Goal: Task Accomplishment & Management: Use online tool/utility

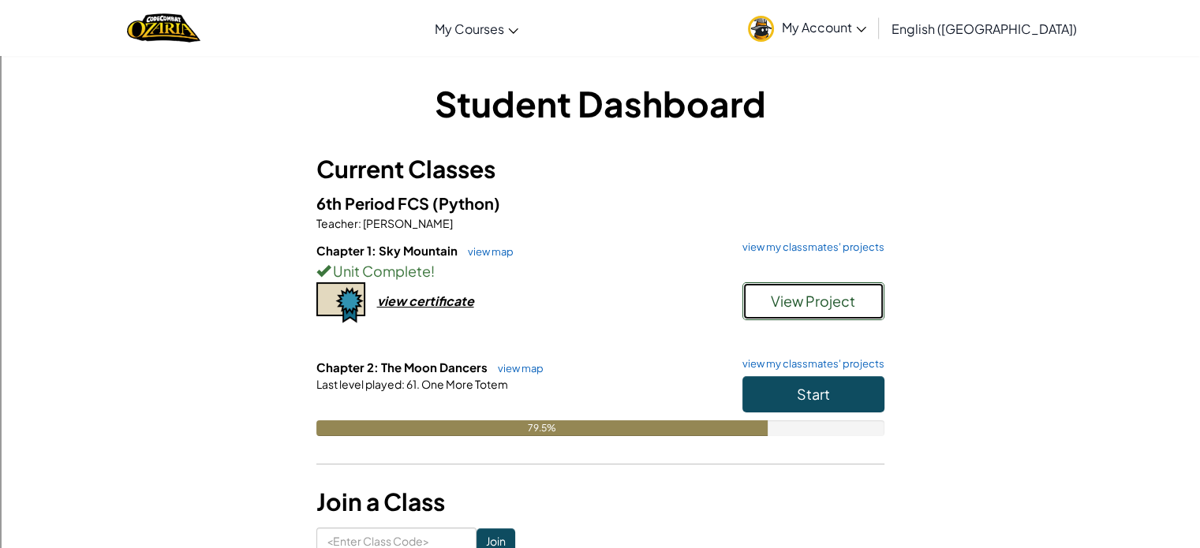
click at [798, 302] on span "View Project" at bounding box center [813, 301] width 84 height 18
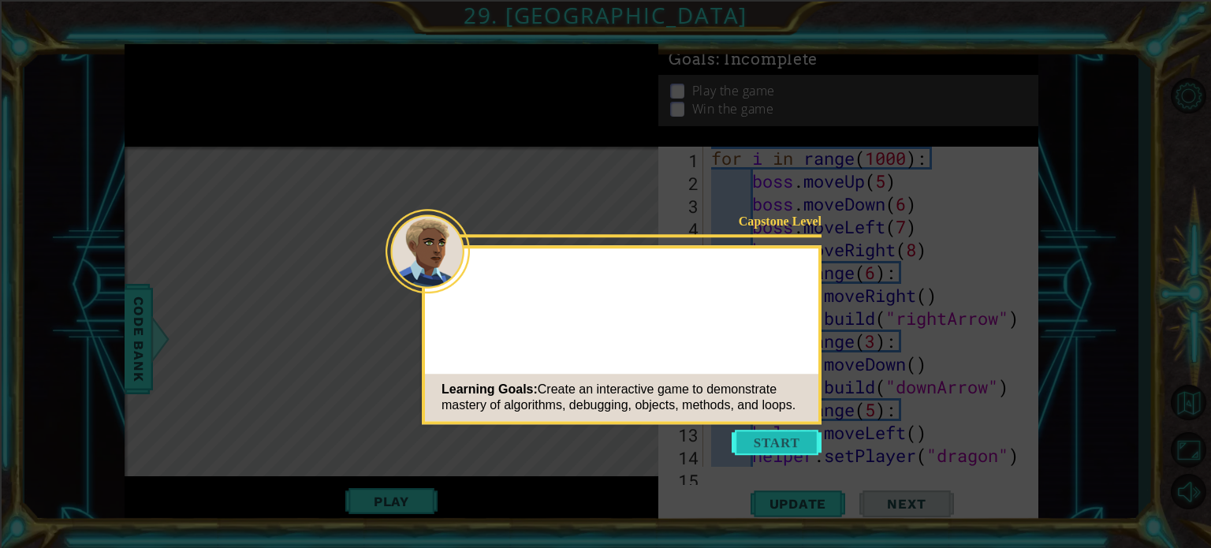
scroll to position [319, 0]
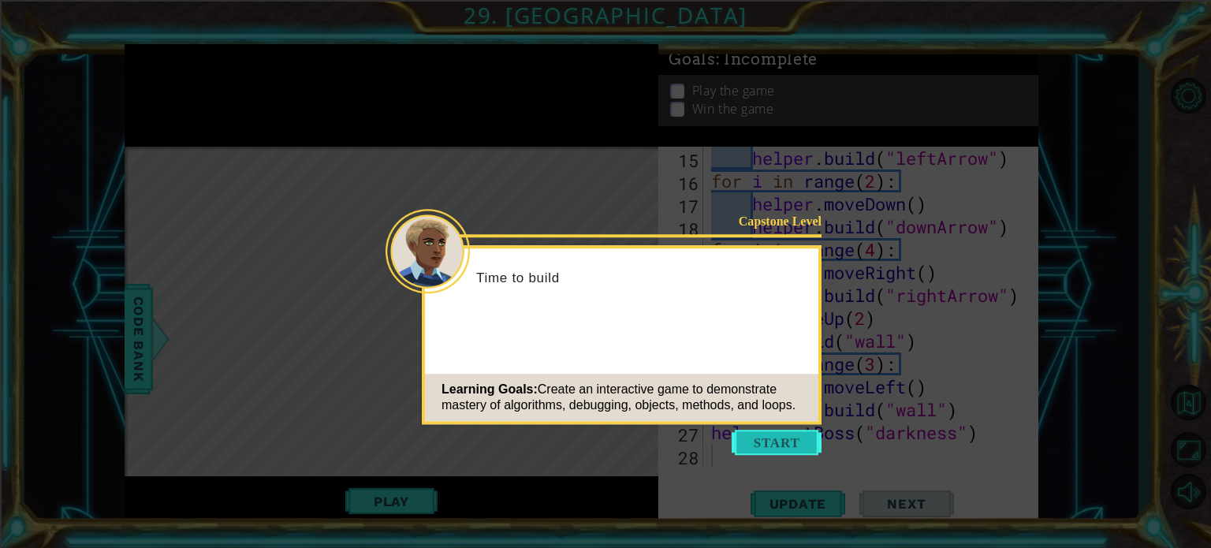
click at [775, 442] on button "Start" at bounding box center [777, 442] width 90 height 25
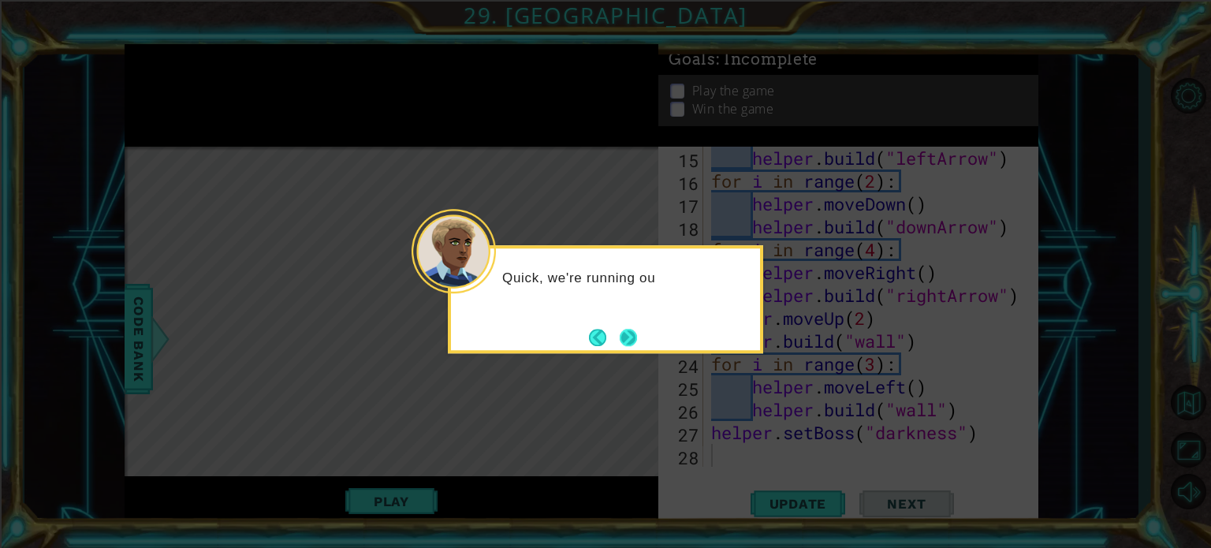
click at [634, 335] on button "Next" at bounding box center [628, 337] width 17 height 17
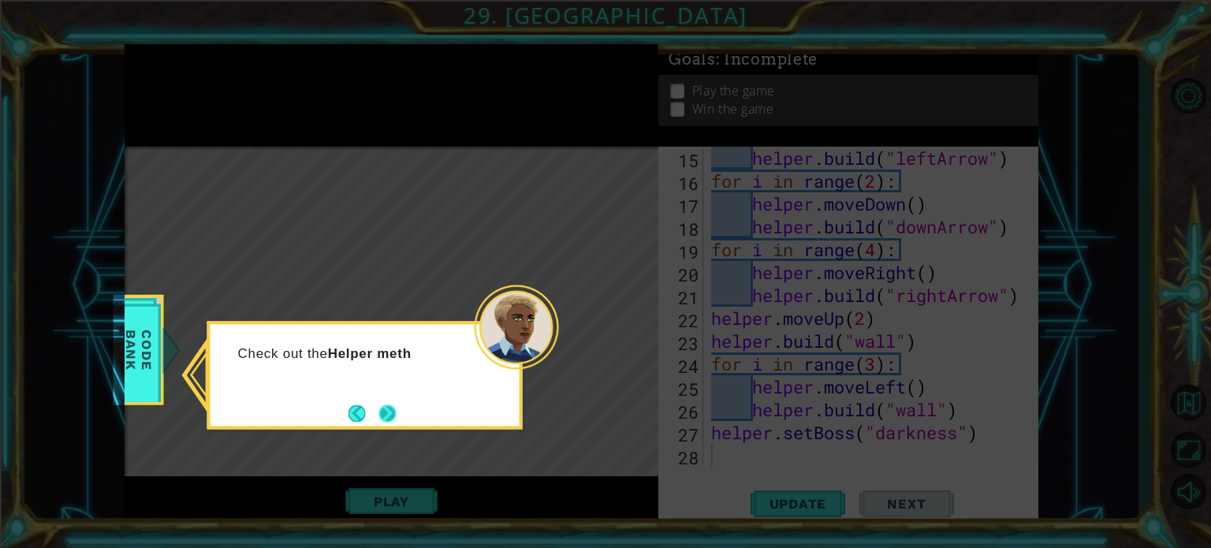
click at [397, 414] on button "Next" at bounding box center [387, 413] width 17 height 17
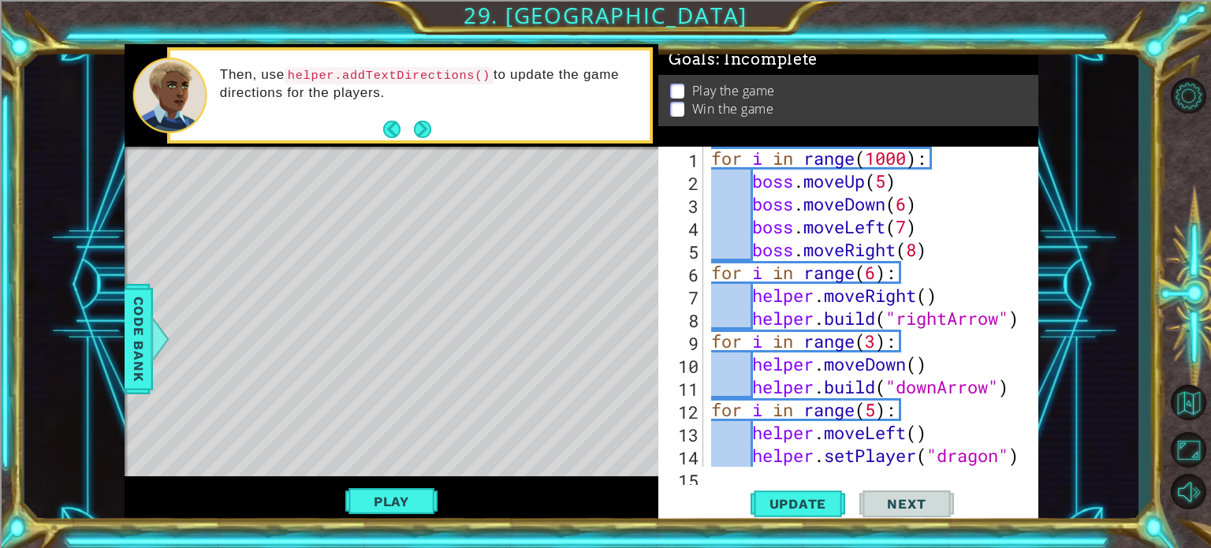
scroll to position [0, 0]
click at [831, 507] on span "Update" at bounding box center [798, 504] width 89 height 16
click at [405, 510] on button "Play" at bounding box center [391, 502] width 92 height 30
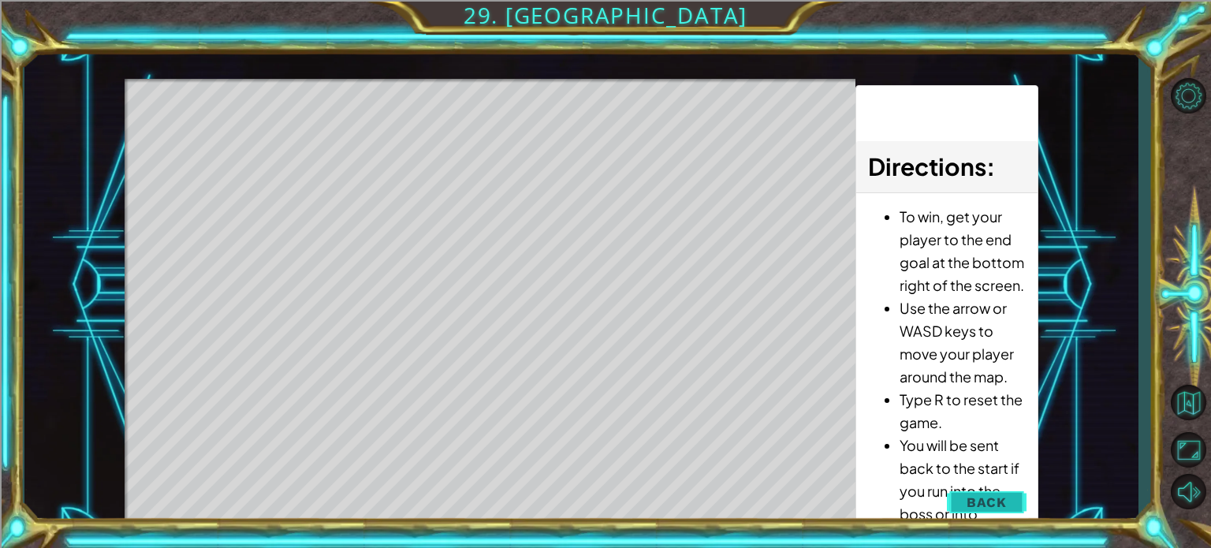
click at [976, 500] on span "Back" at bounding box center [987, 503] width 40 height 16
